Goal: Task Accomplishment & Management: Complete application form

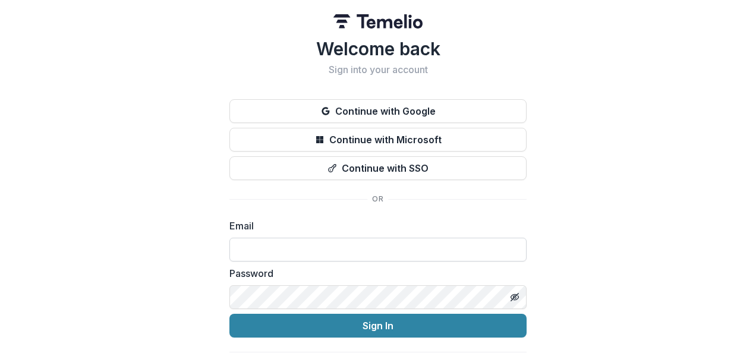
click at [267, 244] on input at bounding box center [377, 250] width 297 height 24
type input "**********"
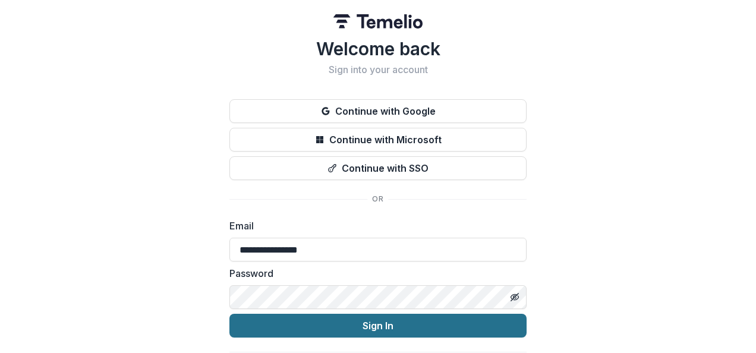
click at [374, 327] on button "Sign In" at bounding box center [377, 326] width 297 height 24
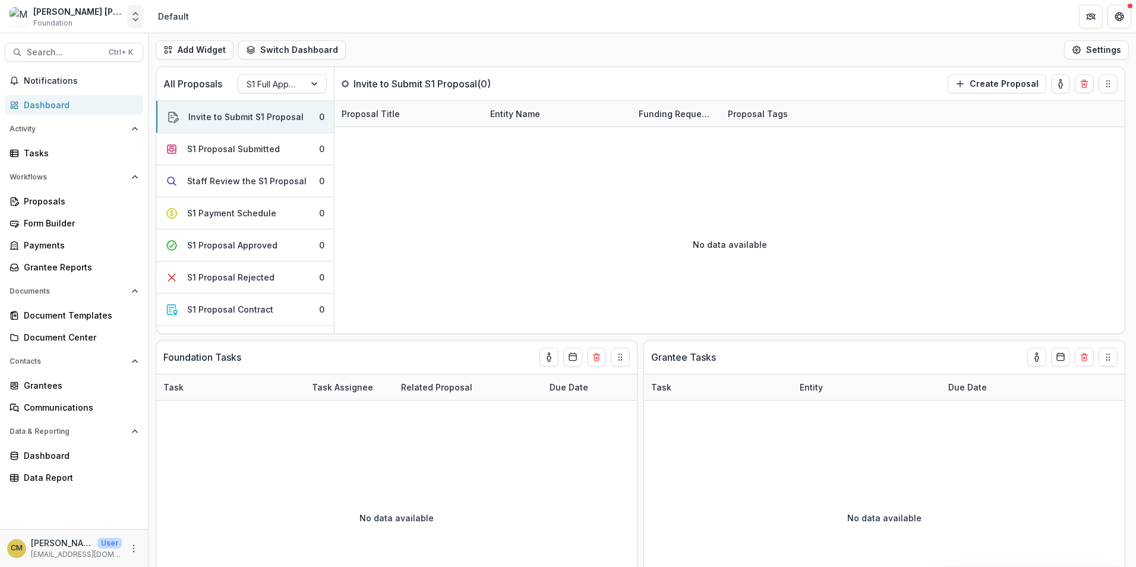
click at [134, 17] on icon "Open entity switcher" at bounding box center [136, 17] width 12 height 12
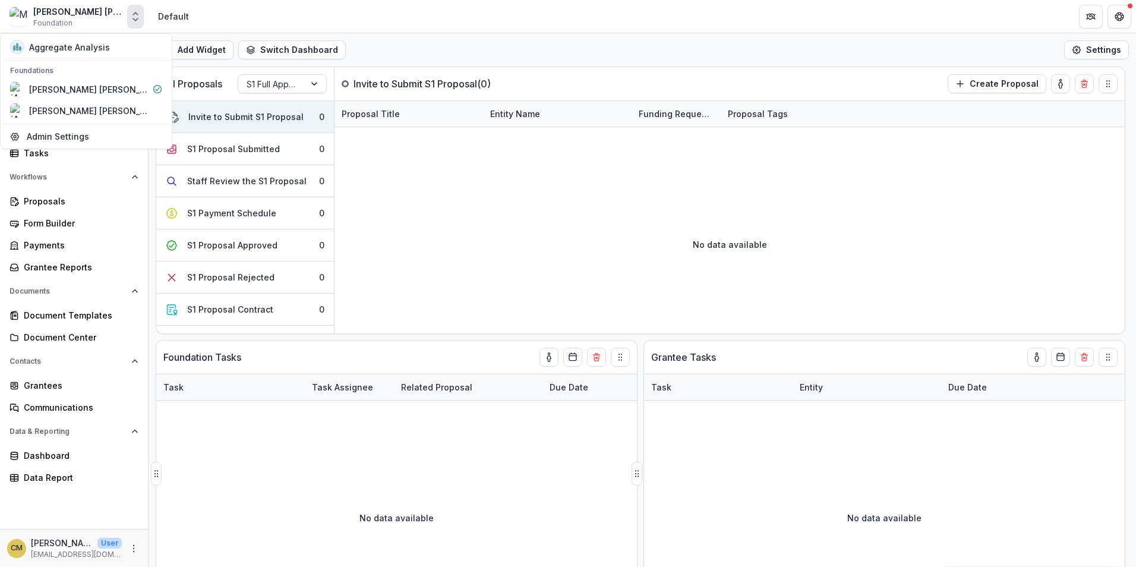
click at [282, 352] on div "No data available" at bounding box center [396, 517] width 481 height 178
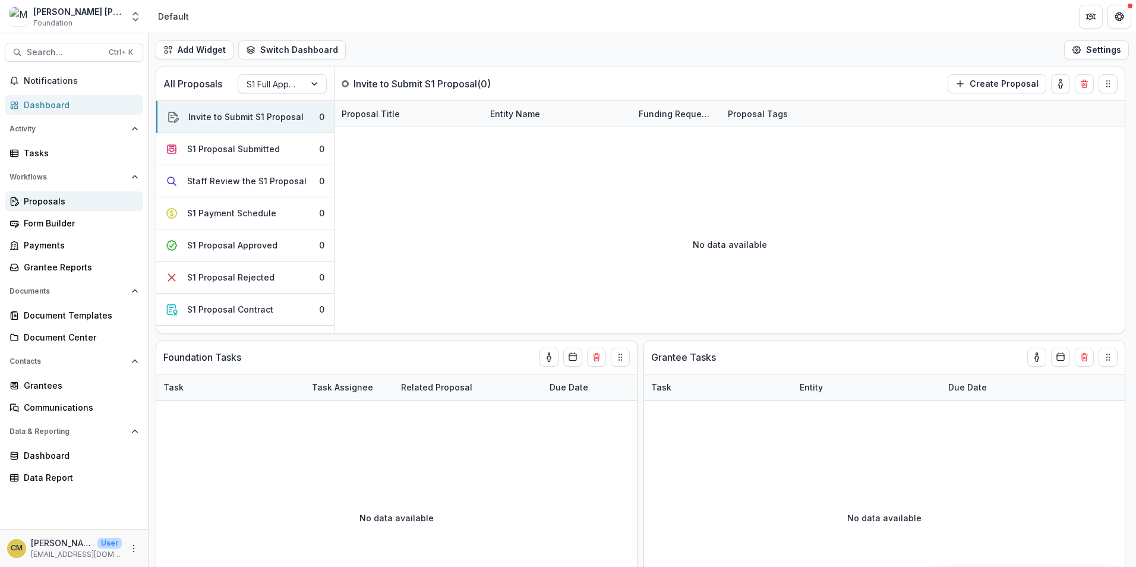
click at [62, 203] on div "Proposals" at bounding box center [79, 201] width 110 height 12
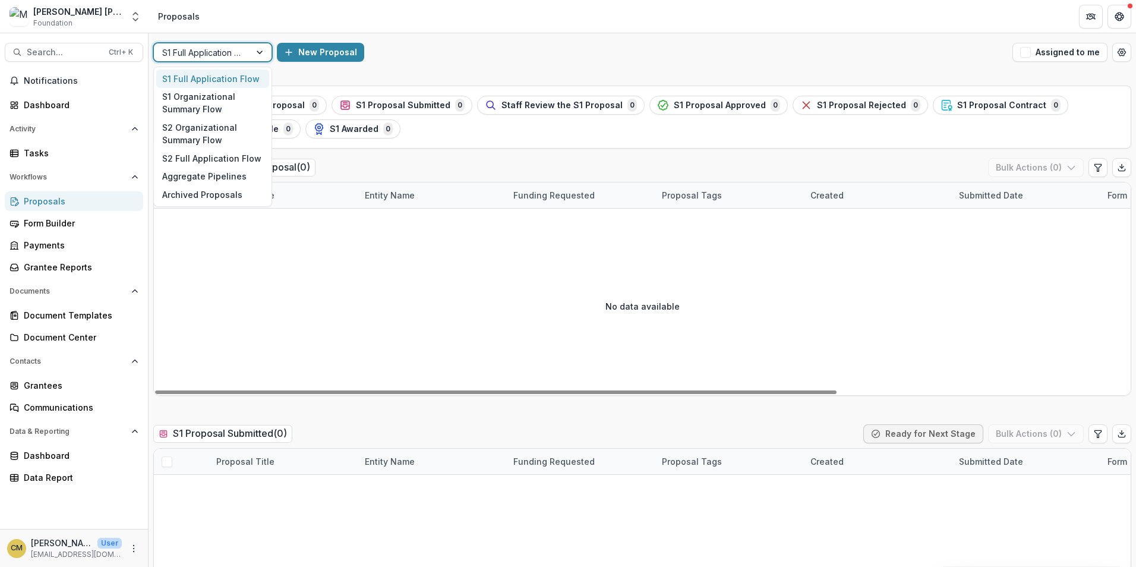
click at [263, 52] on div at bounding box center [260, 52] width 21 height 18
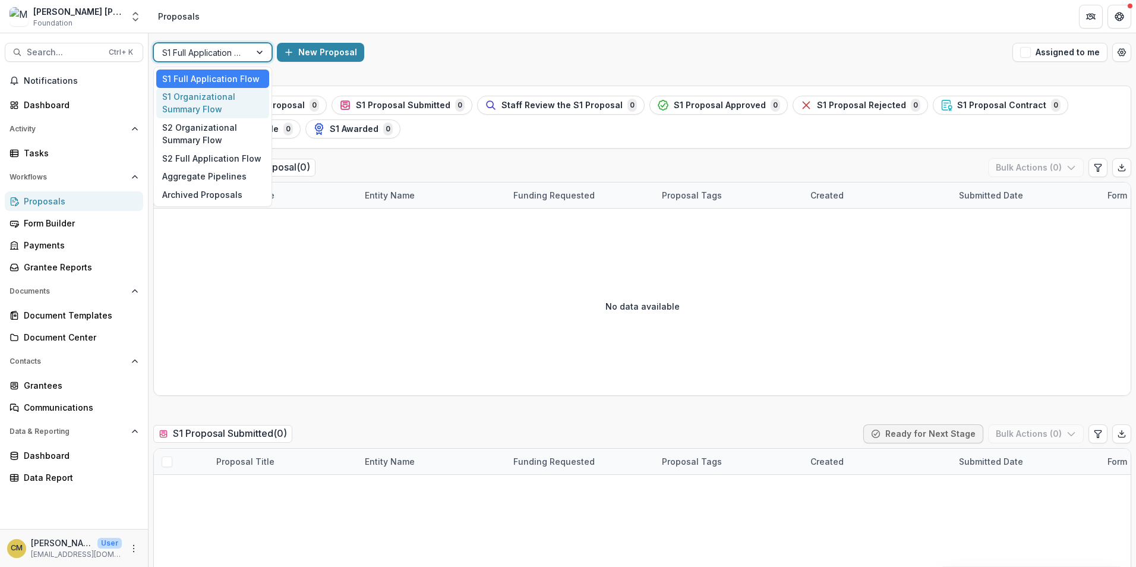
click at [225, 106] on div "S1 Organizational Summary Flow" at bounding box center [212, 103] width 113 height 31
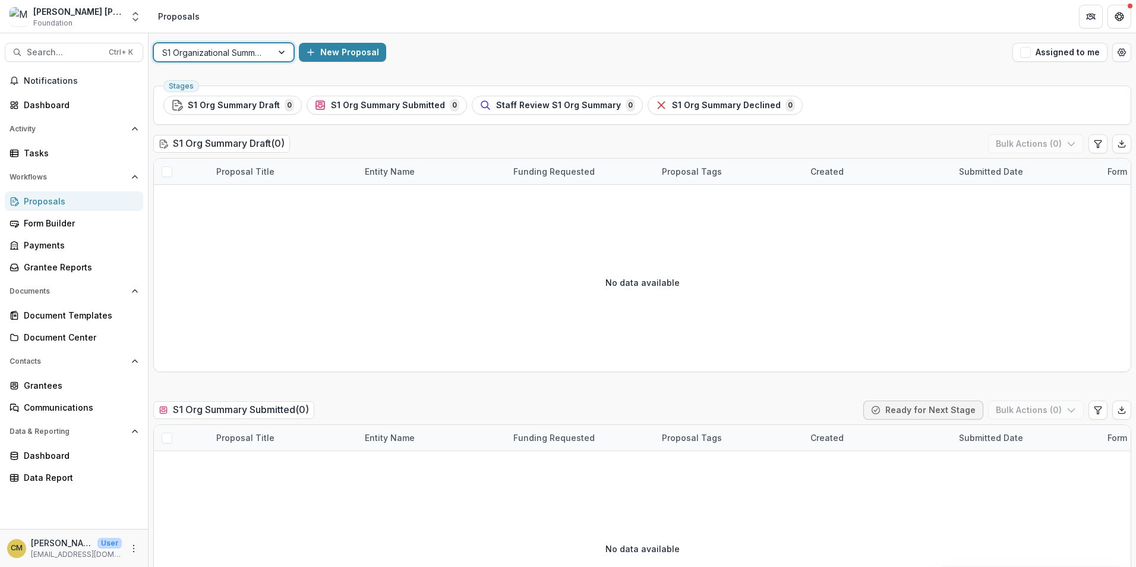
click at [40, 201] on div "Proposals" at bounding box center [79, 201] width 110 height 12
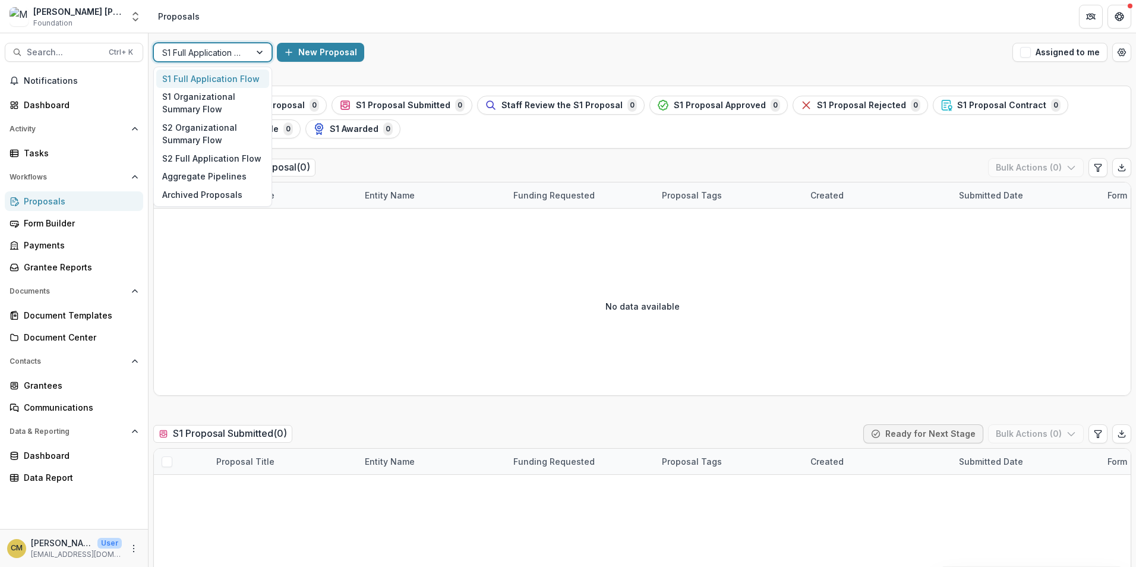
click at [255, 50] on div at bounding box center [260, 52] width 21 height 18
click at [215, 102] on div "S1 Organizational Summary Flow" at bounding box center [212, 103] width 113 height 31
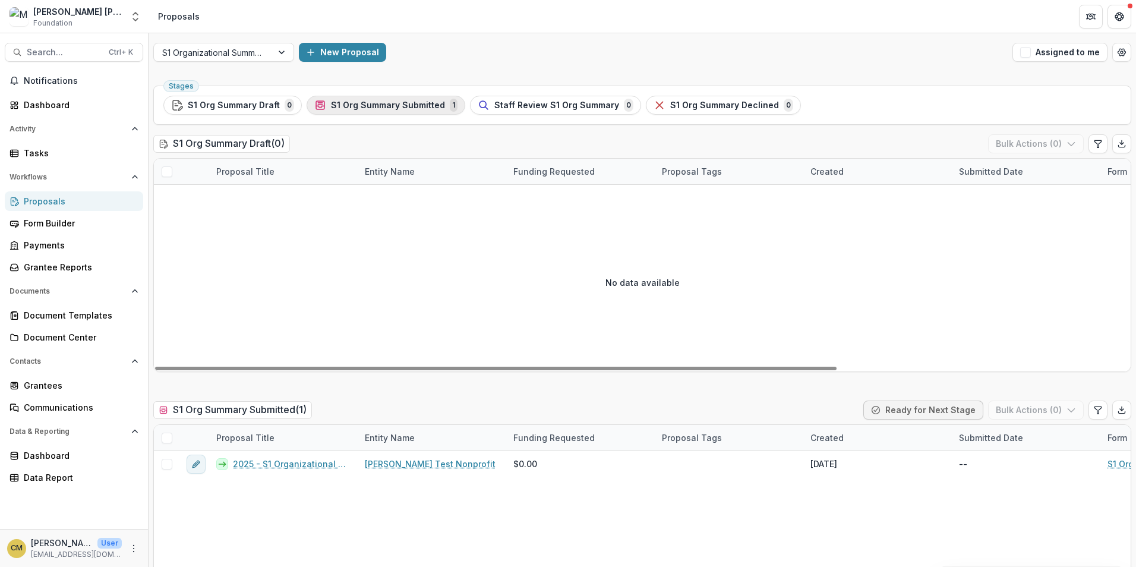
click at [407, 102] on span "S1 Org Summary Submitted" at bounding box center [388, 105] width 114 height 10
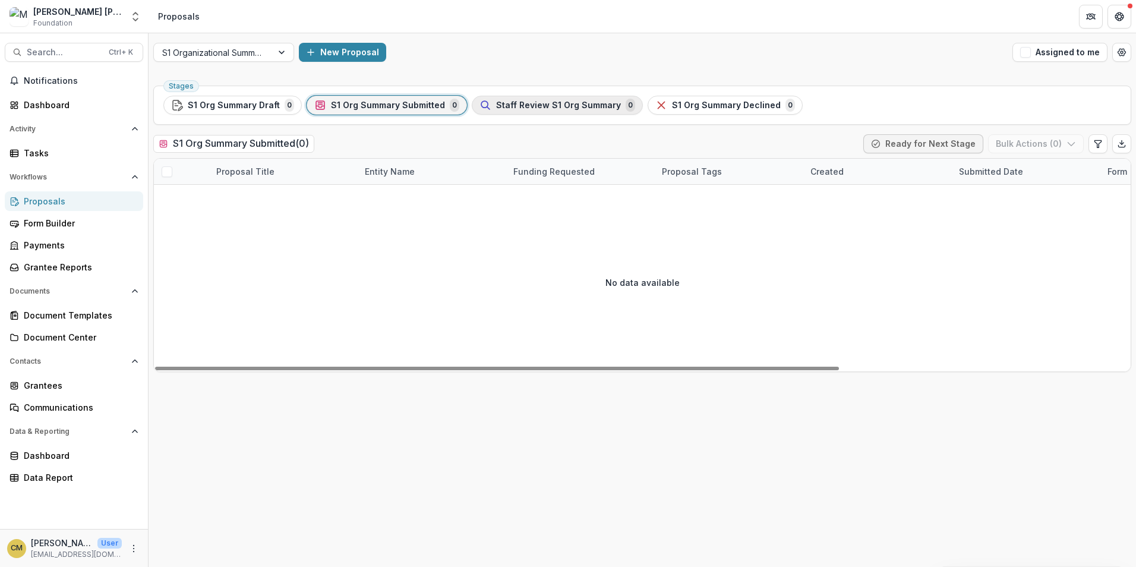
click at [548, 106] on span "Staff Review S1 Org Summary" at bounding box center [558, 105] width 125 height 10
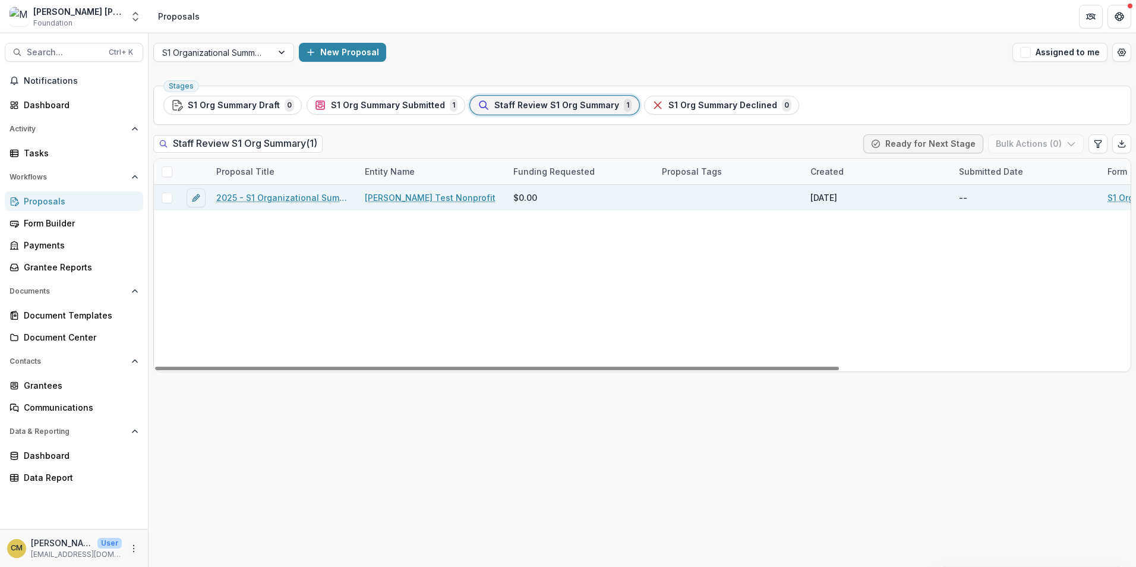
click at [257, 199] on link "2025 - S1 Organizational Summary" at bounding box center [283, 197] width 134 height 12
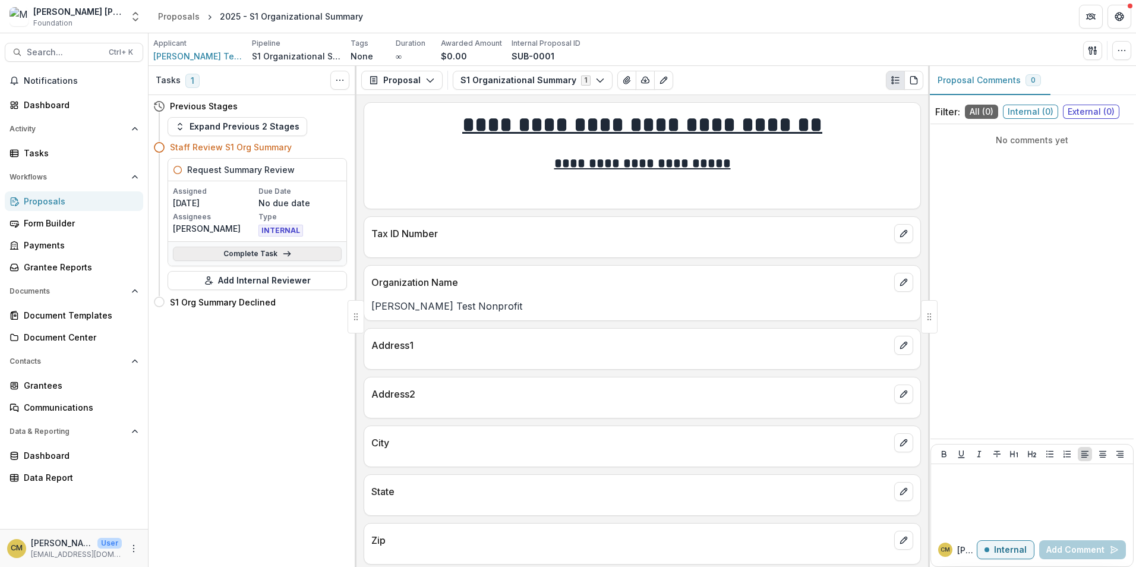
click at [263, 251] on link "Complete Task" at bounding box center [257, 254] width 169 height 14
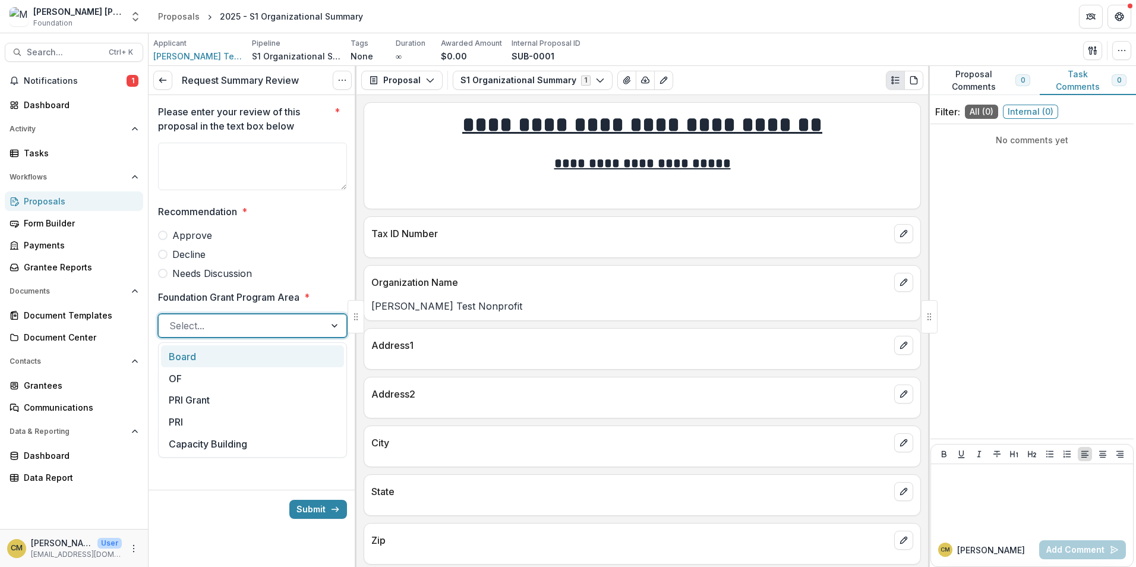
click at [330, 325] on div at bounding box center [335, 325] width 21 height 23
click at [50, 244] on div "Payments" at bounding box center [79, 245] width 110 height 12
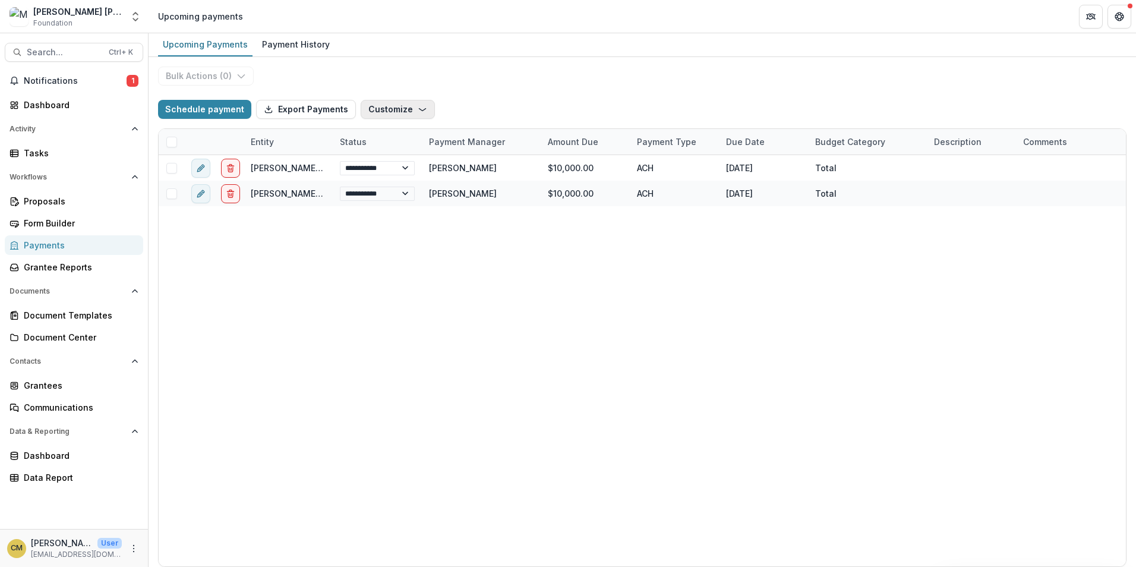
click at [381, 109] on button "Customize" at bounding box center [398, 109] width 74 height 19
click at [343, 153] on button "Manage Custom Fields" at bounding box center [360, 156] width 127 height 20
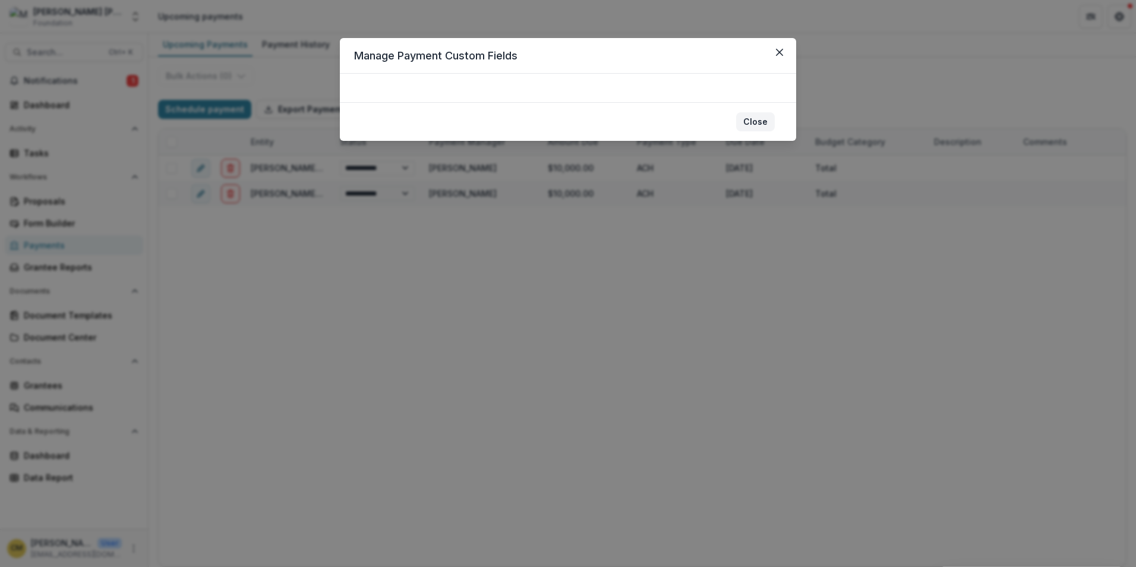
click at [755, 124] on button "Close" at bounding box center [755, 121] width 39 height 19
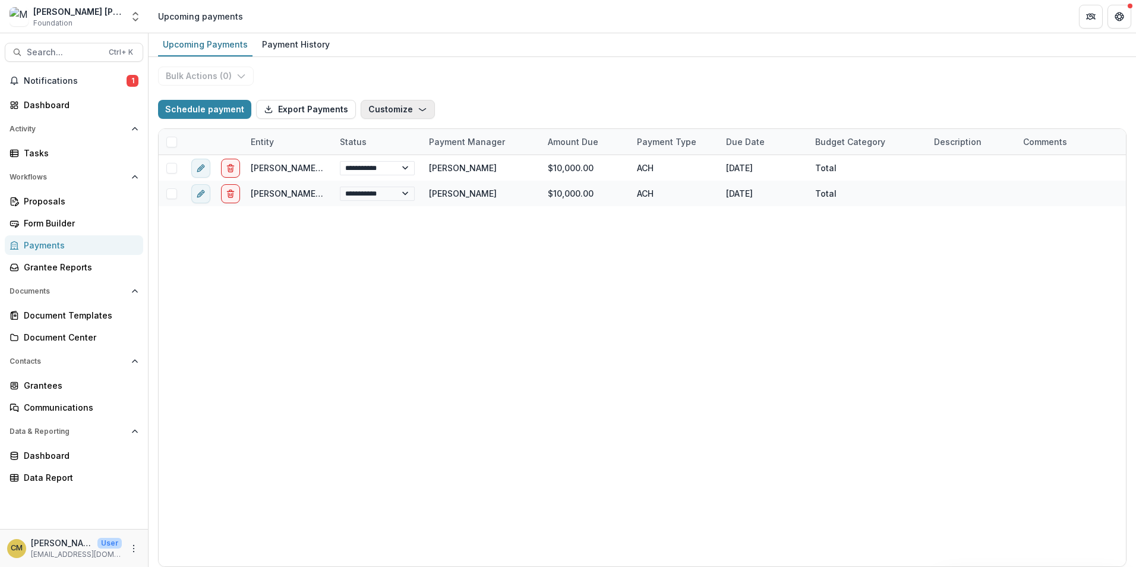
click at [376, 106] on button "Customize" at bounding box center [398, 109] width 74 height 19
click at [378, 136] on button "New Custom Field" at bounding box center [360, 137] width 127 height 20
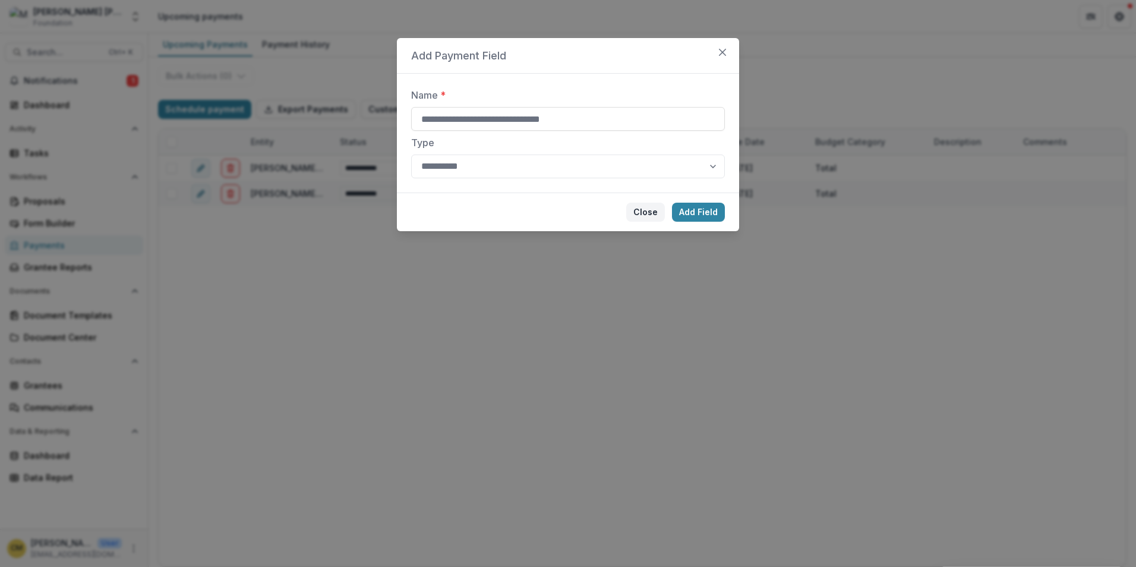
click at [646, 209] on button "Close" at bounding box center [645, 212] width 39 height 19
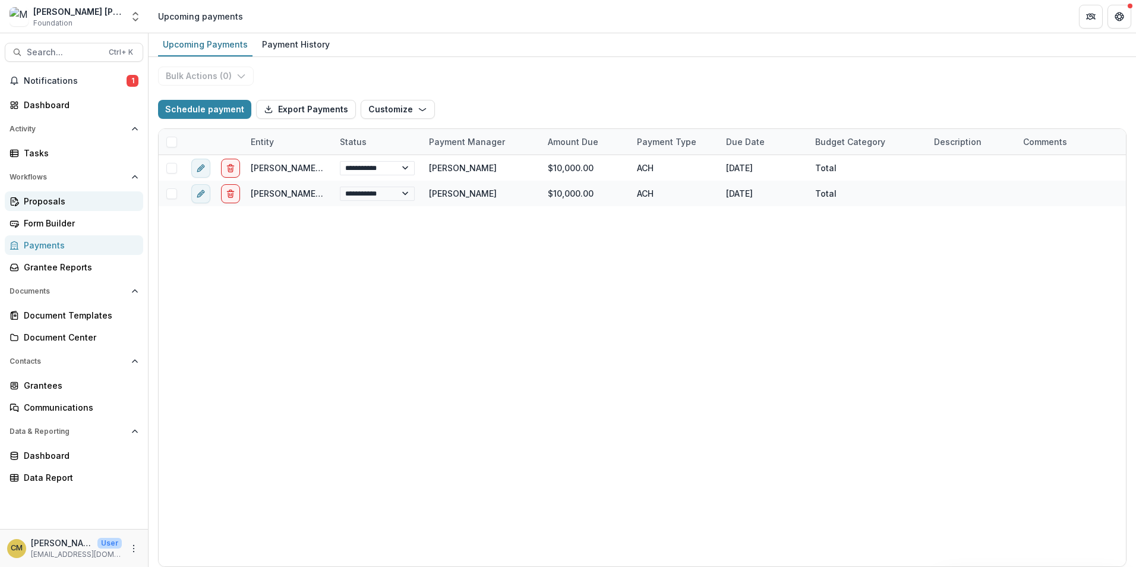
click at [52, 204] on div "Proposals" at bounding box center [79, 201] width 110 height 12
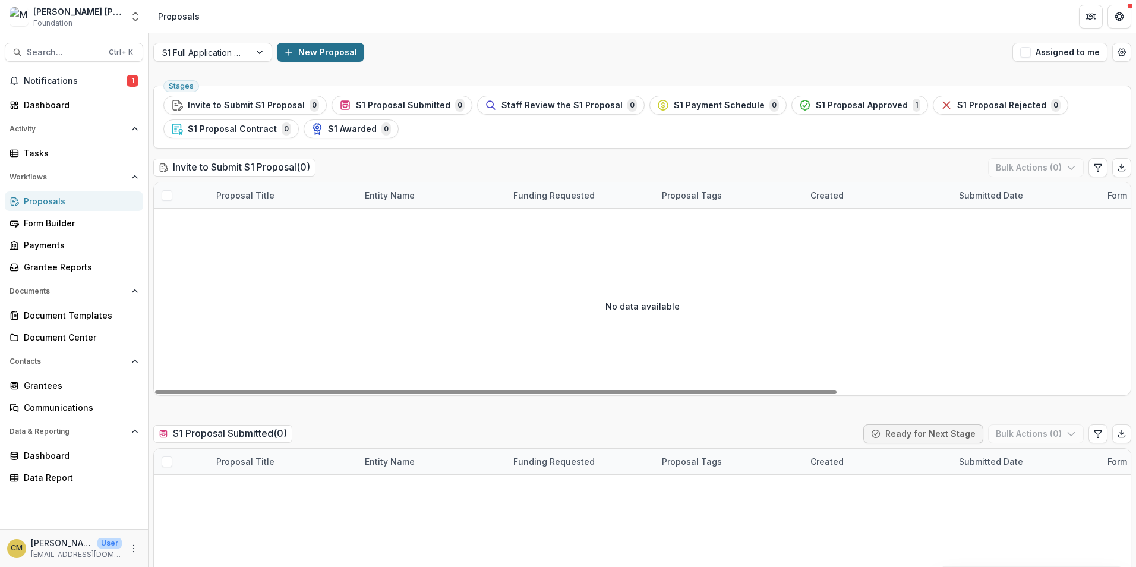
click at [304, 52] on button "New Proposal" at bounding box center [320, 52] width 87 height 19
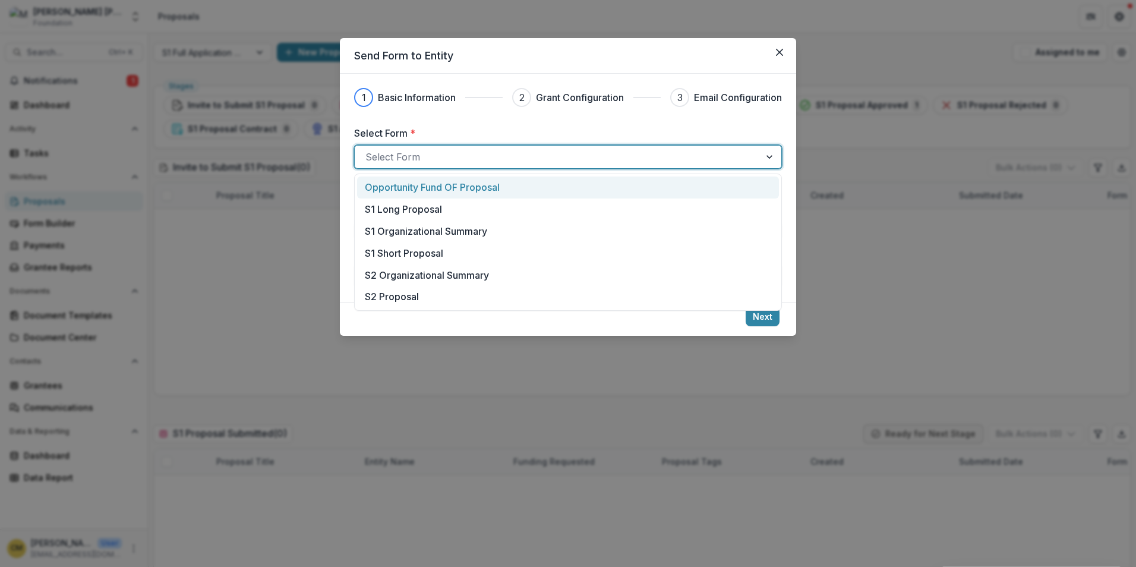
click at [433, 159] on div at bounding box center [557, 157] width 384 height 17
click at [431, 192] on p "Opportunity Fund OF Proposal" at bounding box center [432, 187] width 135 height 14
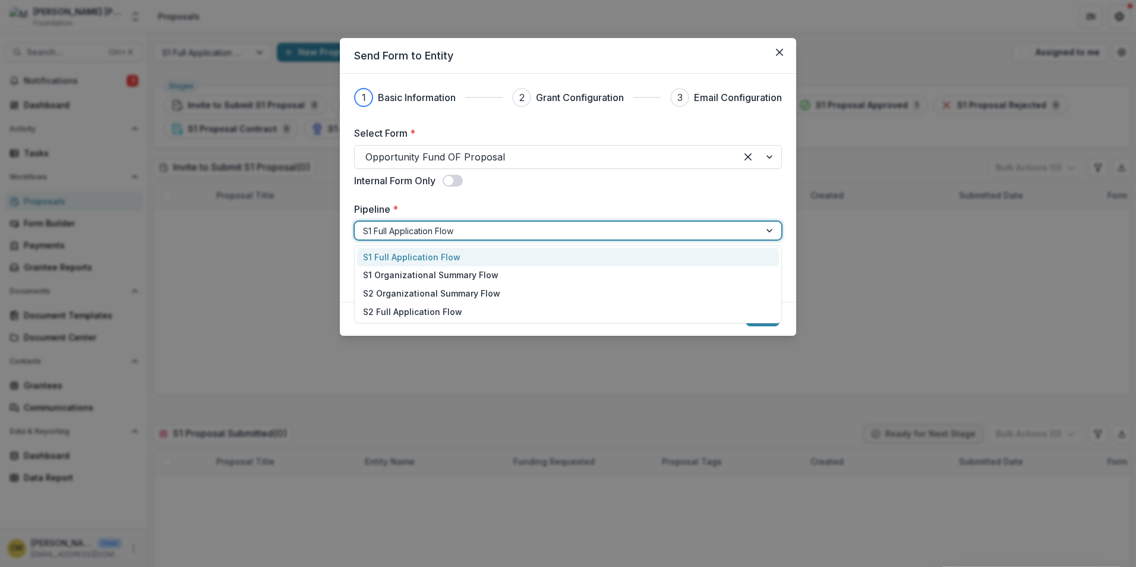
click at [755, 226] on div at bounding box center [770, 231] width 21 height 18
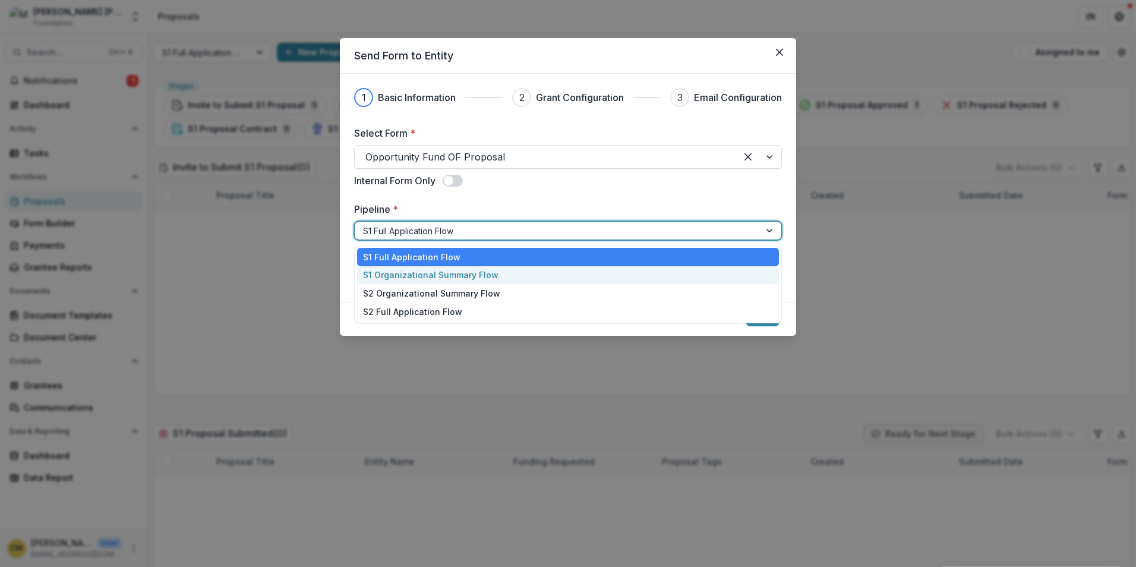
click at [506, 279] on div "S1 Organizational Summary Flow" at bounding box center [568, 275] width 422 height 18
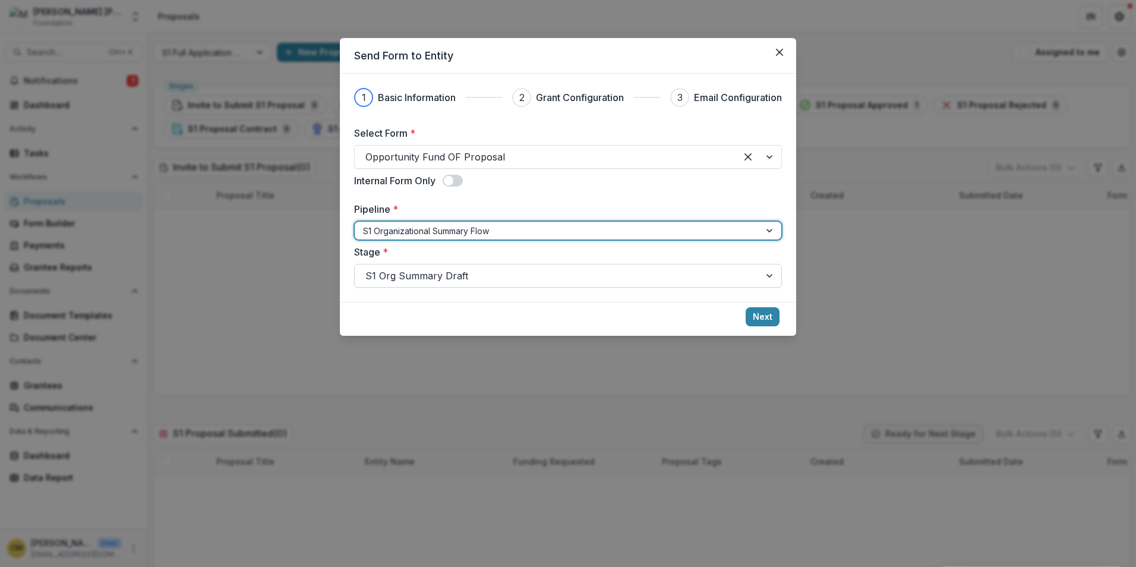
click at [755, 272] on div at bounding box center [770, 275] width 21 height 23
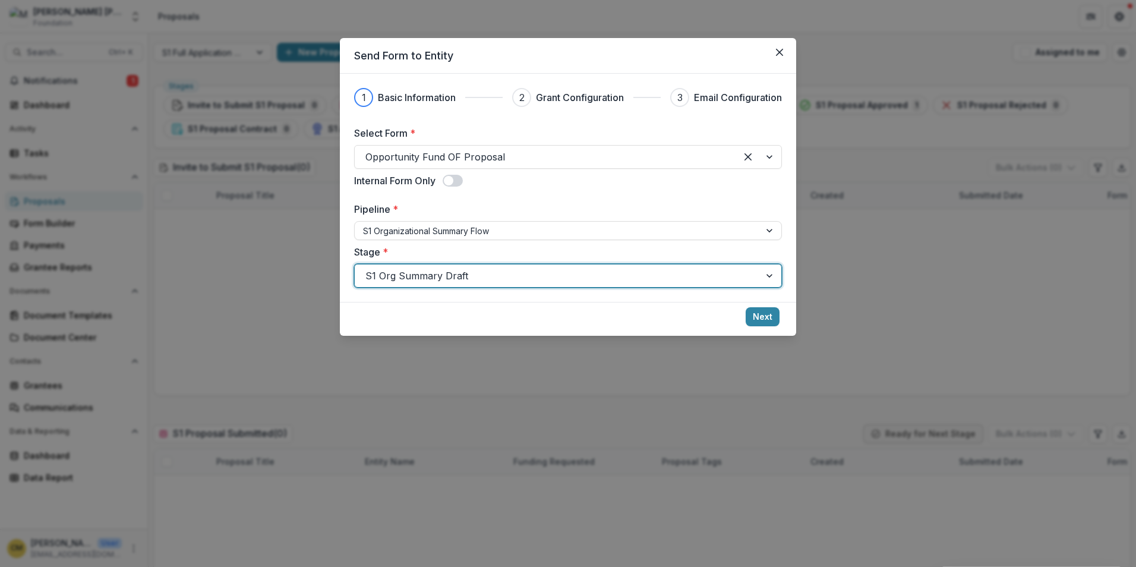
click at [755, 272] on div at bounding box center [770, 275] width 21 height 23
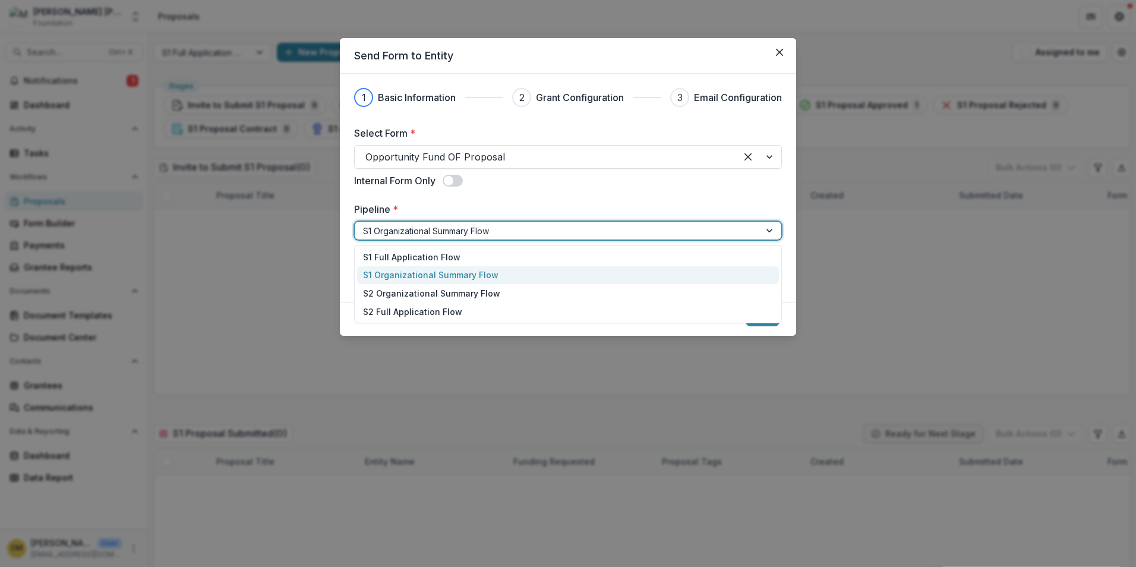
click at [755, 231] on div at bounding box center [770, 231] width 21 height 18
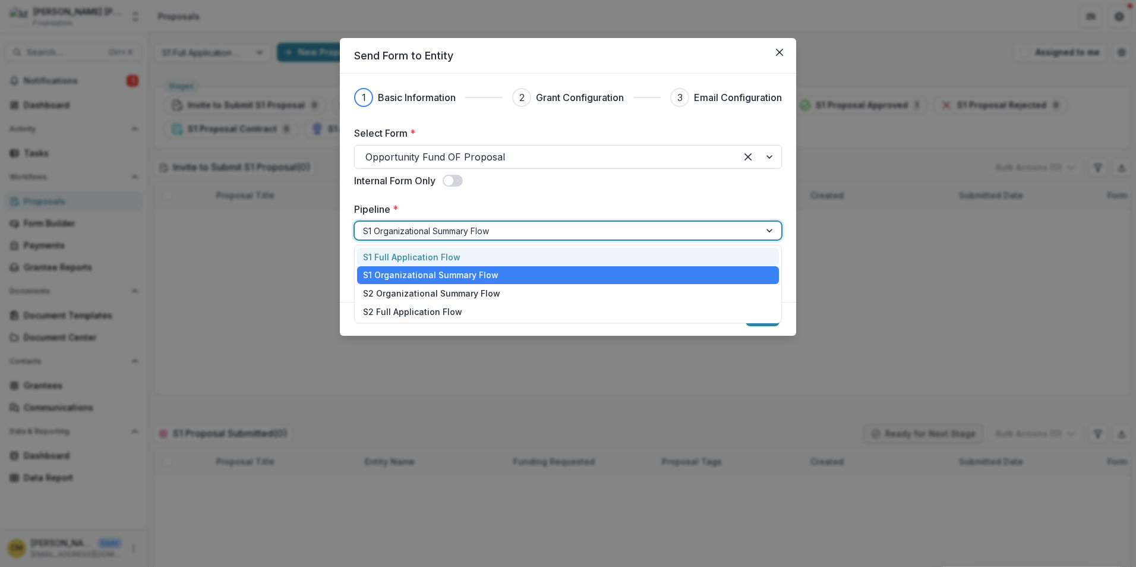
click at [417, 257] on div "S1 Full Application Flow" at bounding box center [568, 257] width 422 height 18
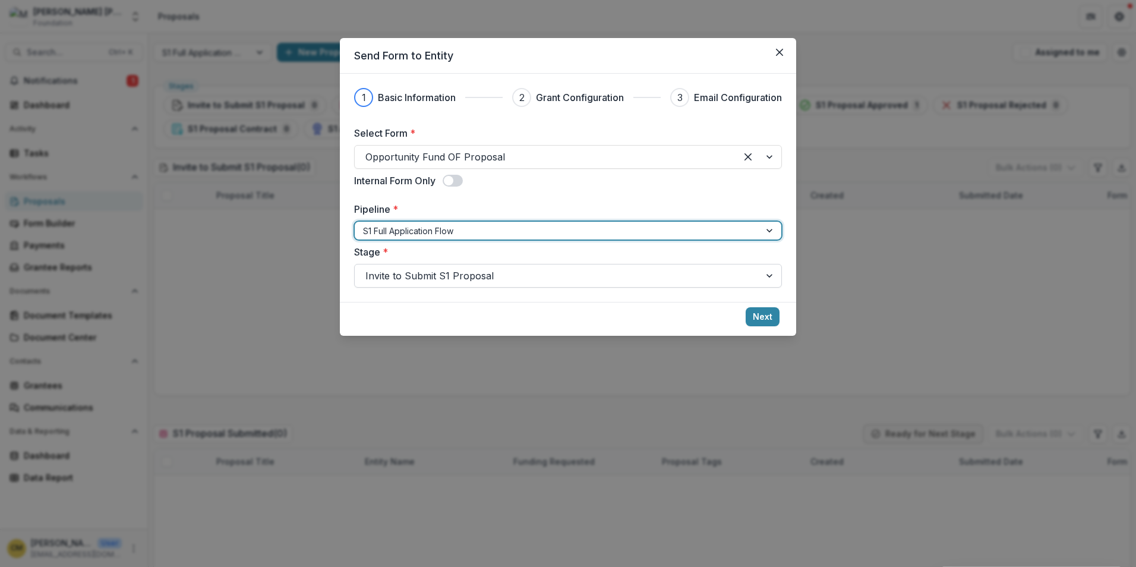
click at [682, 270] on div at bounding box center [557, 275] width 384 height 17
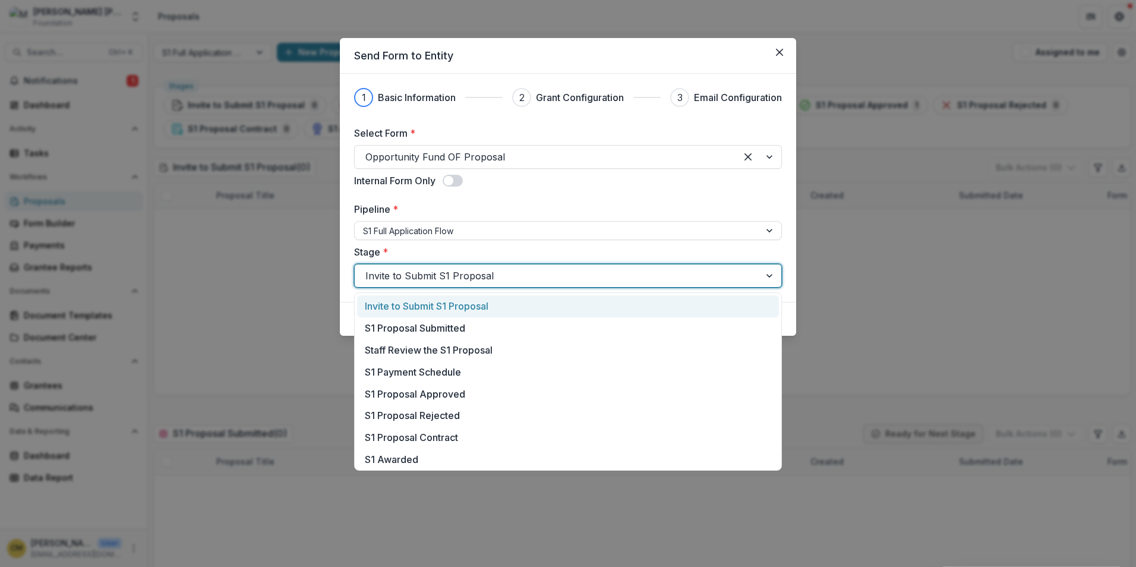
click at [629, 308] on div "Invite to Submit S1 Proposal" at bounding box center [568, 306] width 422 height 22
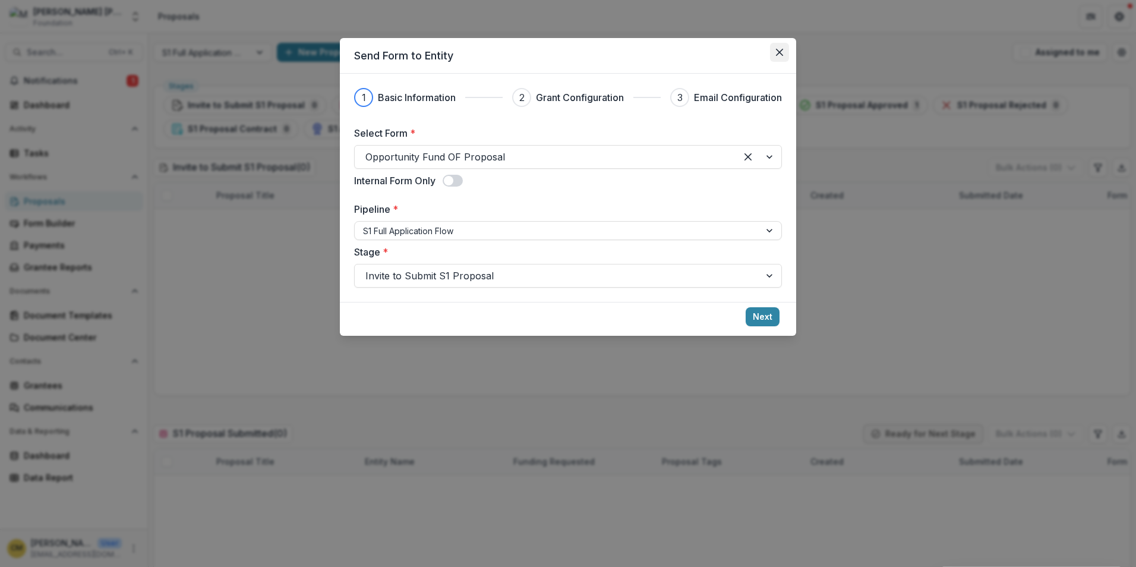
click at [755, 50] on icon "Close" at bounding box center [779, 52] width 7 height 7
